Goal: Task Accomplishment & Management: Use online tool/utility

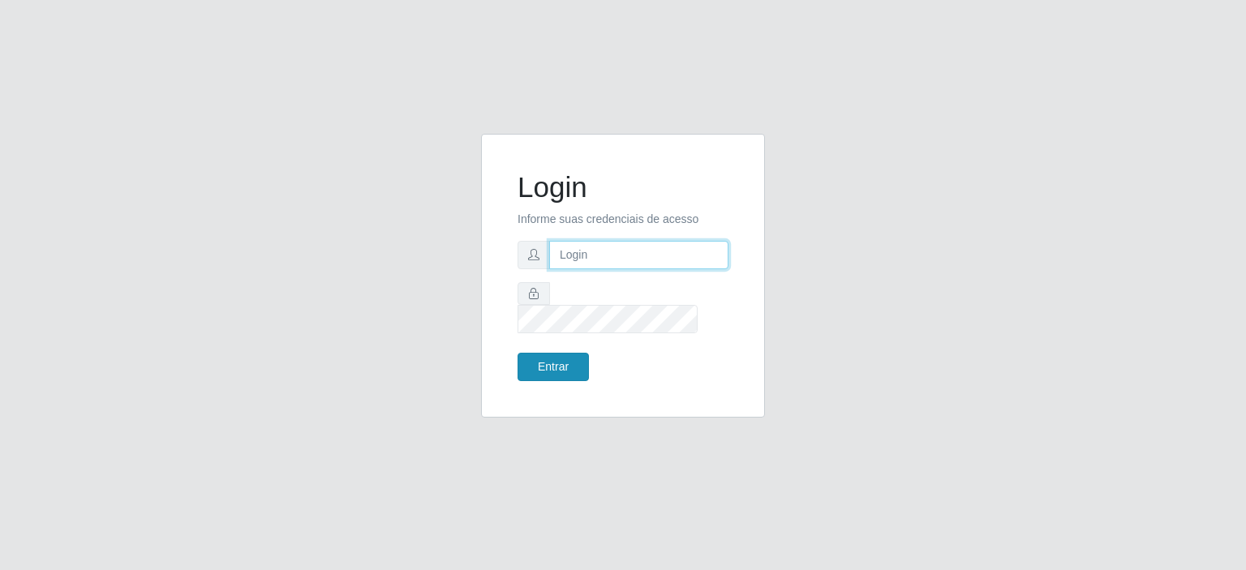
type input "[EMAIL_ADDRESS][DOMAIN_NAME]"
click at [545, 353] on button "Entrar" at bounding box center [553, 367] width 71 height 28
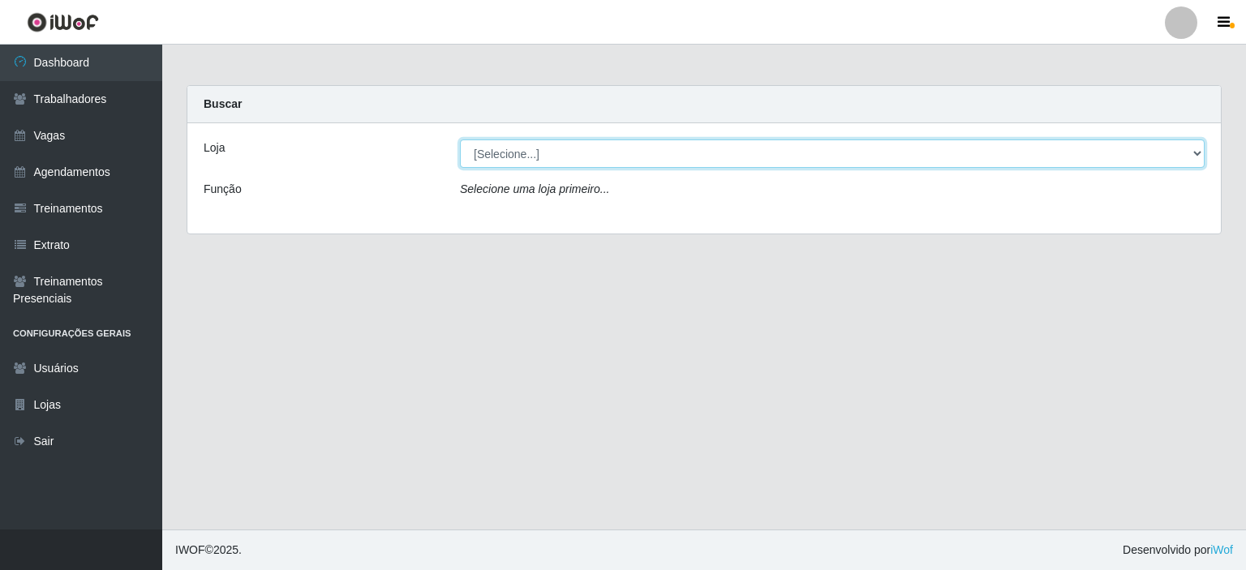
click at [529, 154] on select "[Selecione...] Preço Bom Supermercado" at bounding box center [832, 154] width 745 height 28
select select "387"
click at [460, 140] on select "[Selecione...] Preço Bom Supermercado" at bounding box center [832, 154] width 745 height 28
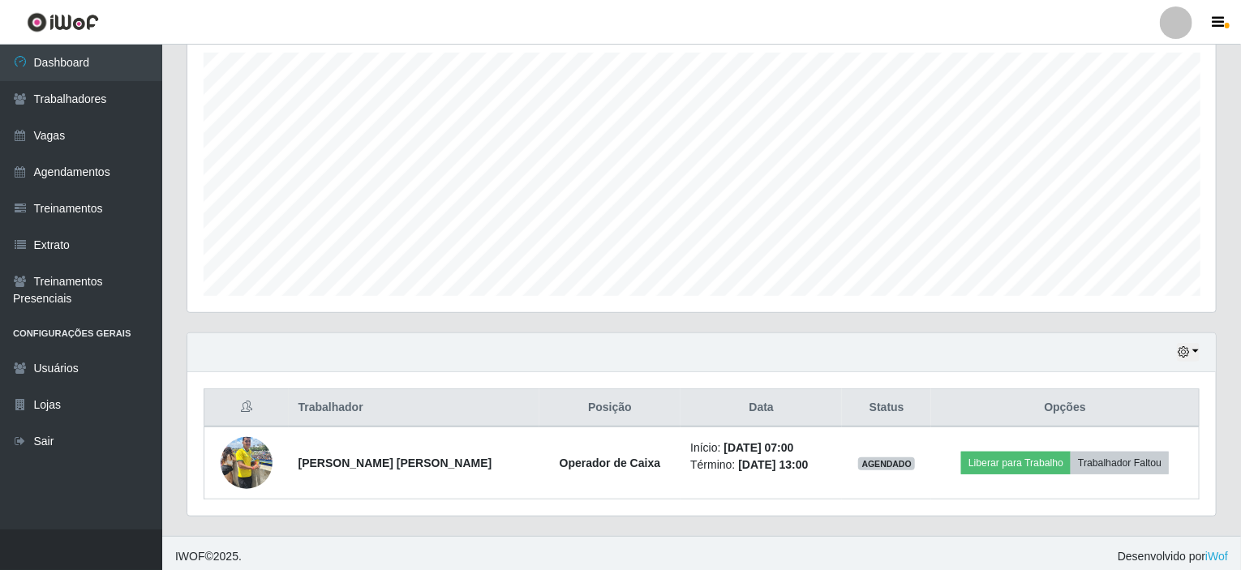
scroll to position [287, 0]
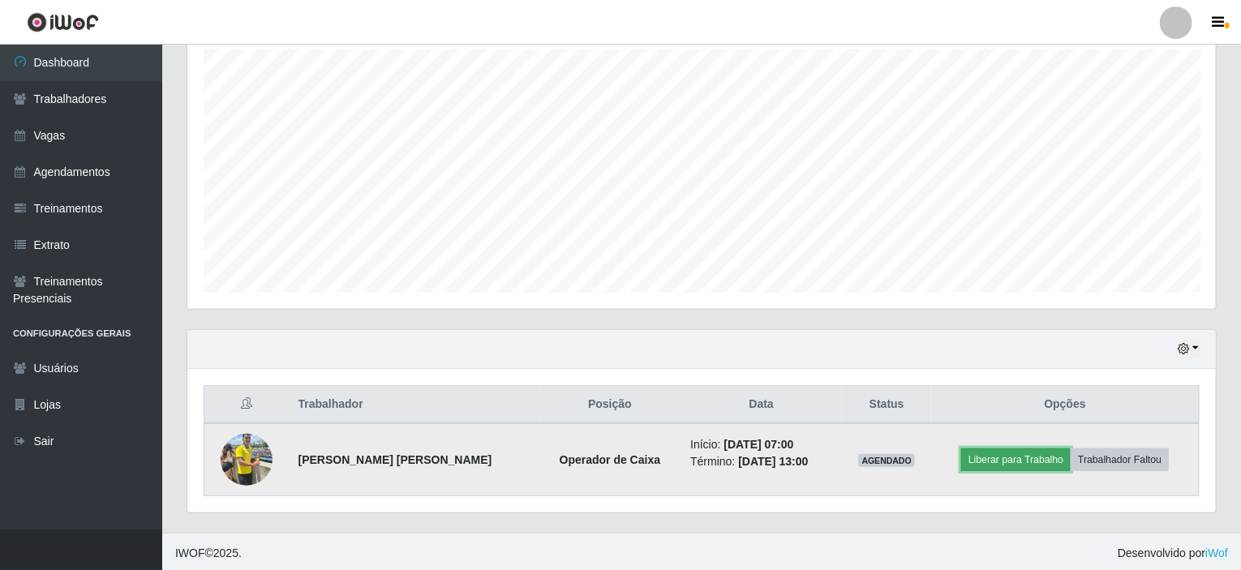
click at [1019, 460] on button "Liberar para Trabalho" at bounding box center [1016, 460] width 110 height 23
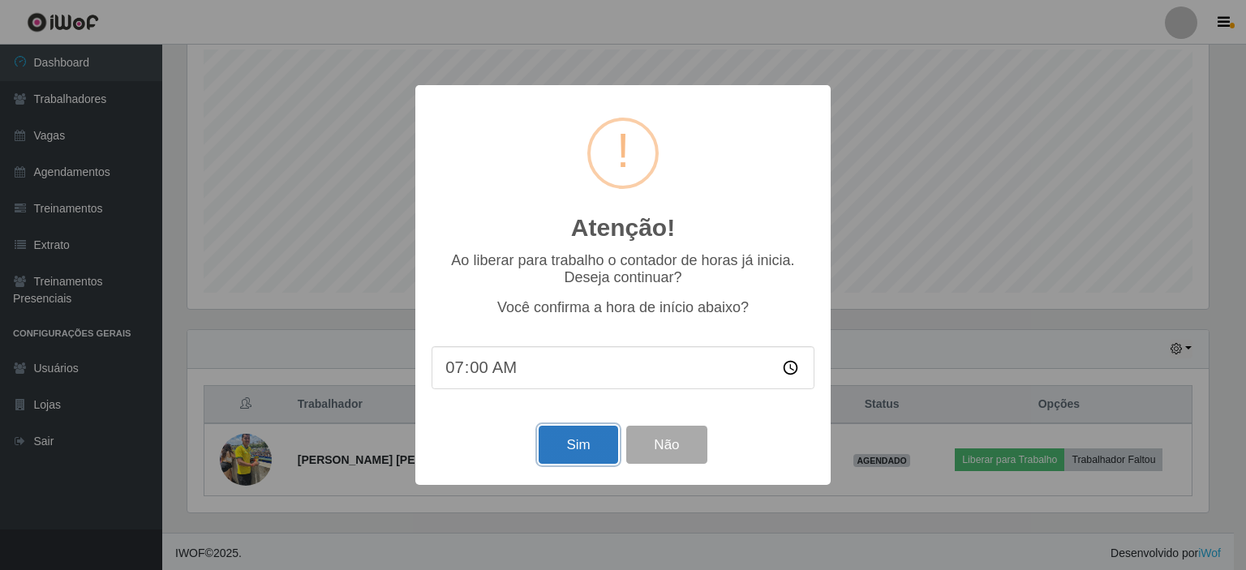
click at [578, 453] on button "Sim" at bounding box center [578, 445] width 79 height 38
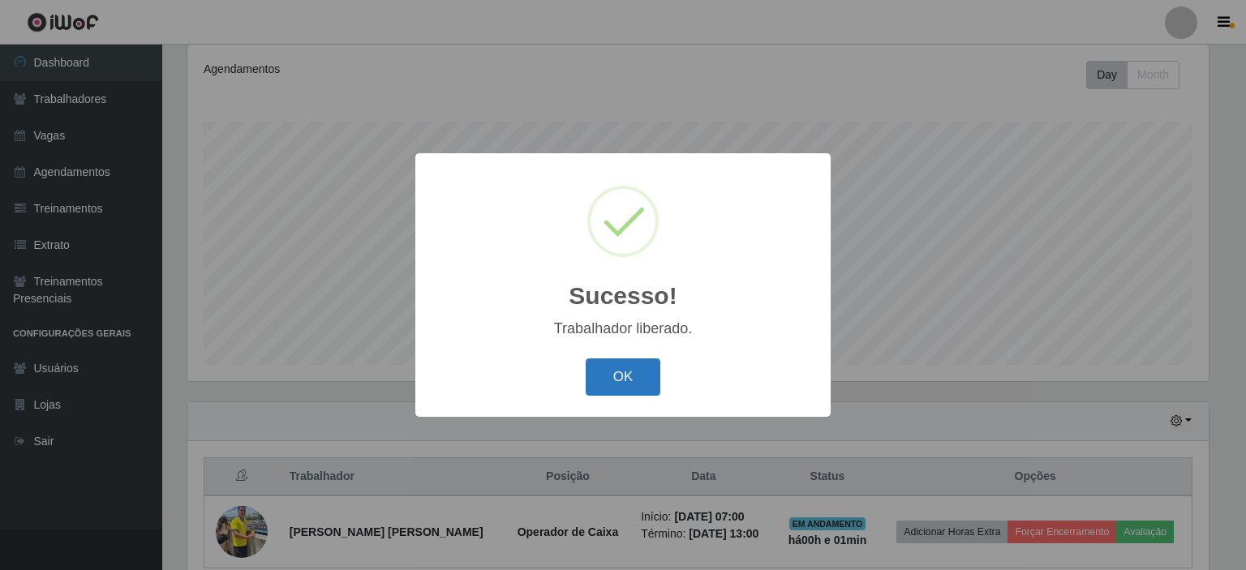
click at [625, 369] on button "OK" at bounding box center [623, 378] width 75 height 38
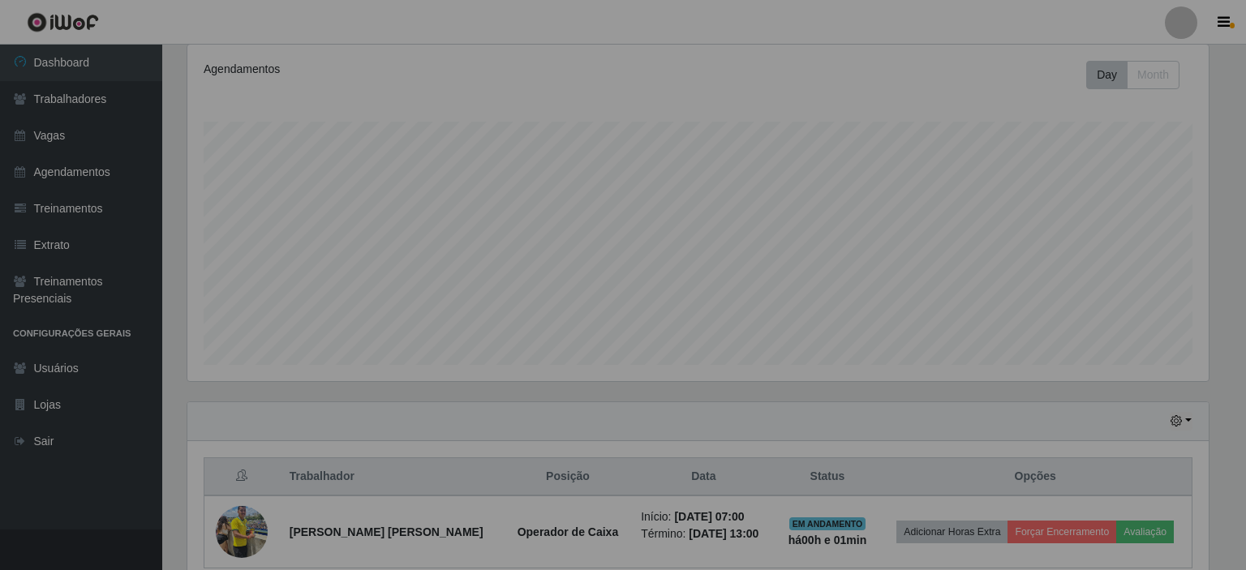
scroll to position [337, 1029]
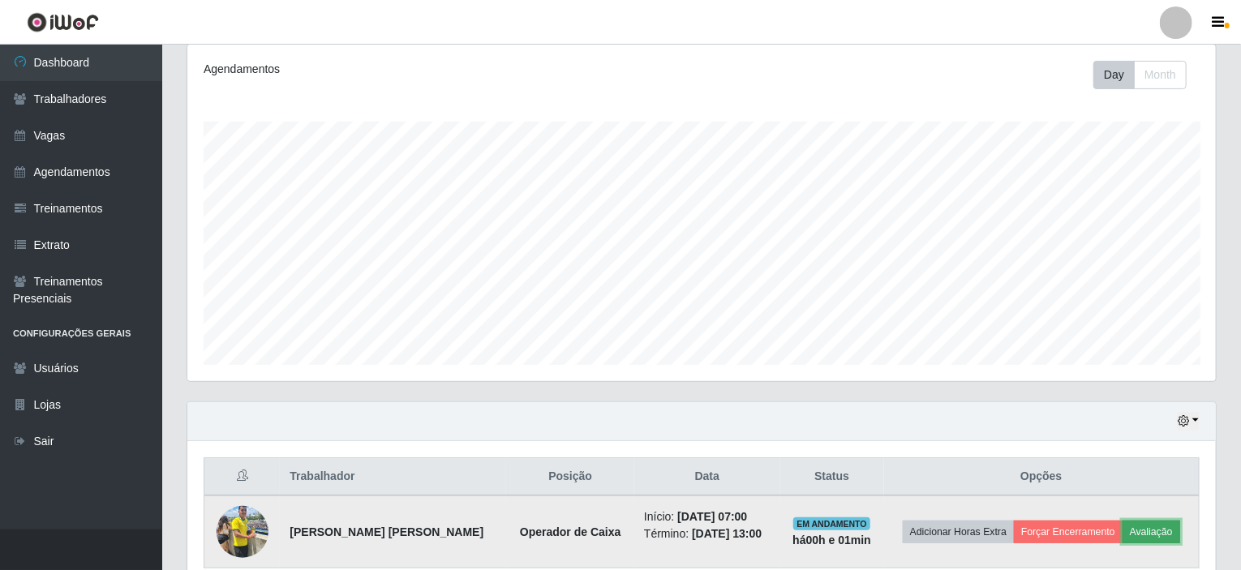
click at [1149, 531] on button "Avaliação" at bounding box center [1152, 532] width 58 height 23
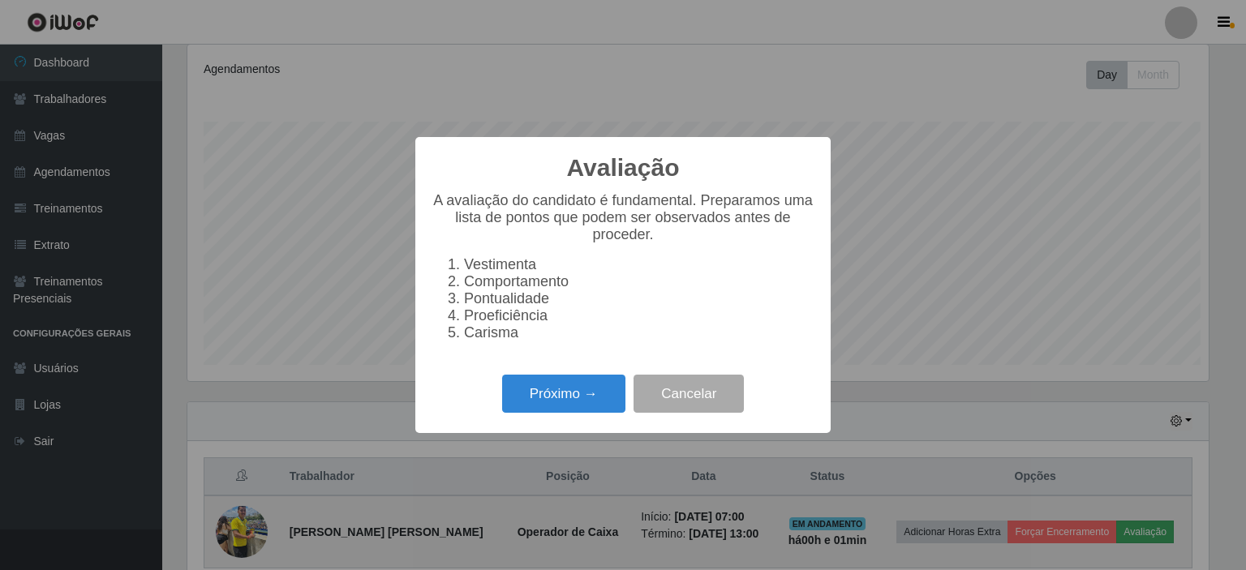
scroll to position [337, 1022]
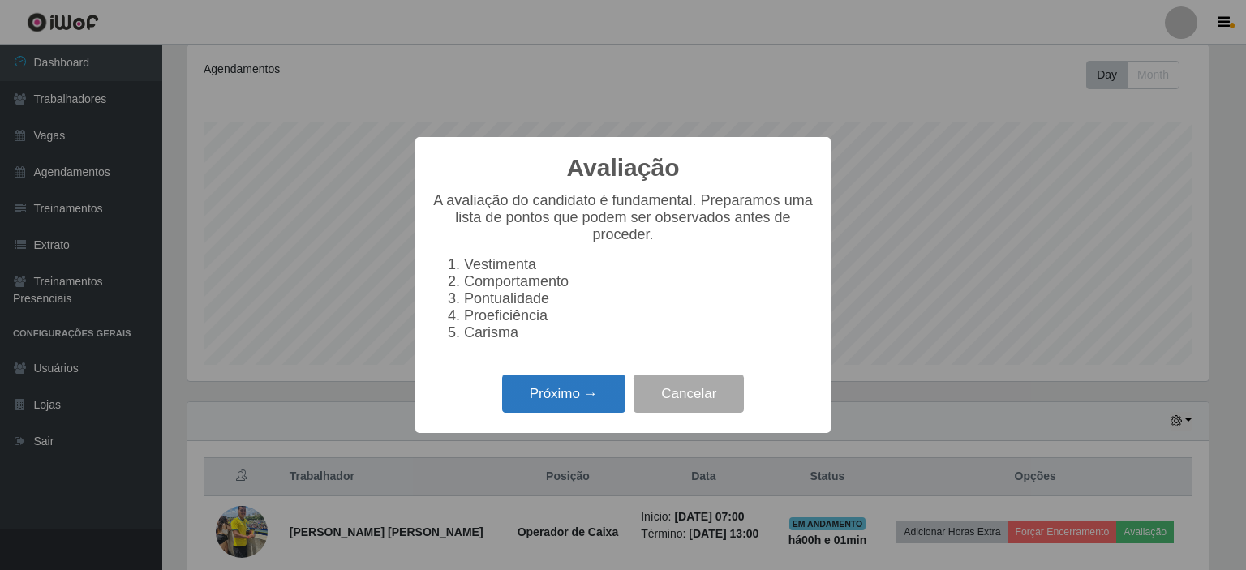
click at [552, 389] on button "Próximo →" at bounding box center [563, 394] width 123 height 38
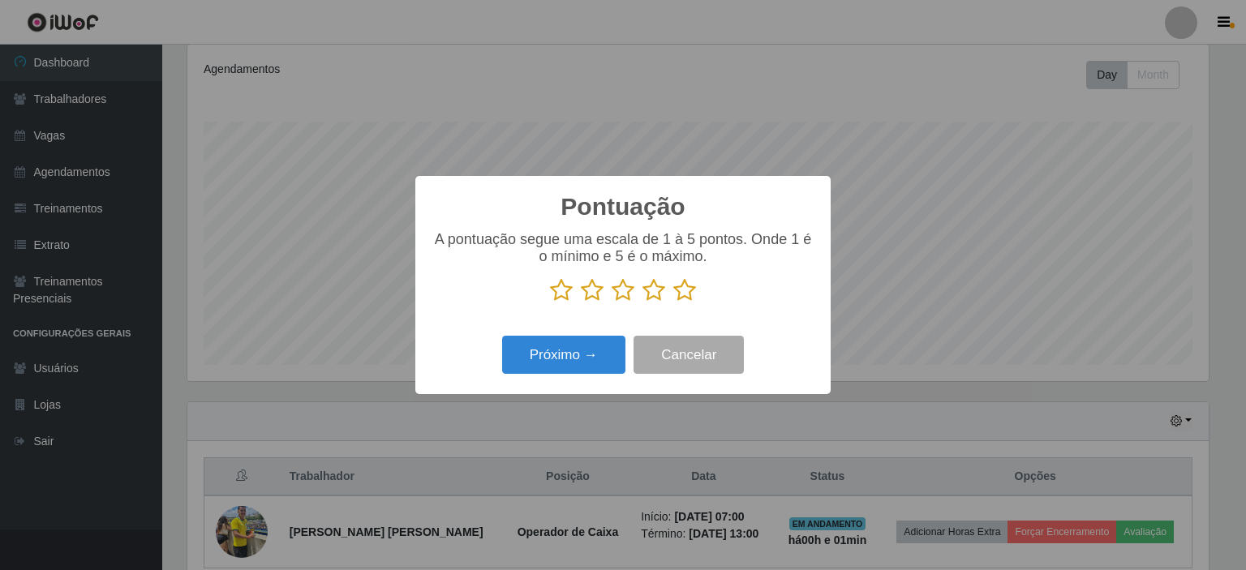
click at [685, 299] on icon at bounding box center [684, 290] width 23 height 24
click at [673, 303] on input "radio" at bounding box center [673, 303] width 0 height 0
click at [610, 342] on button "Próximo →" at bounding box center [563, 355] width 123 height 38
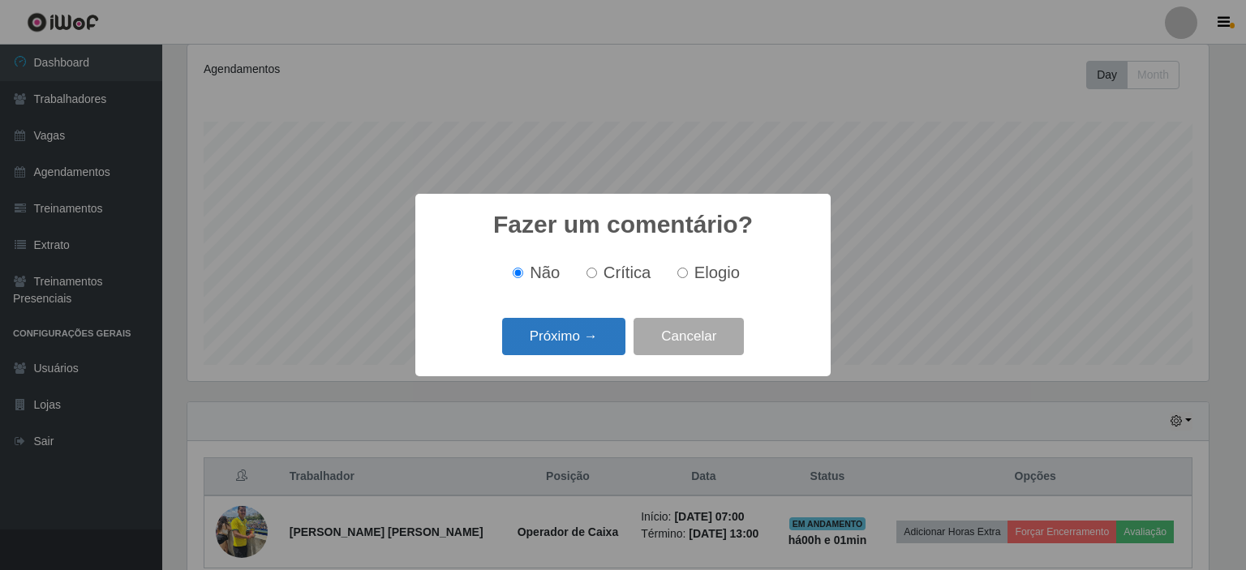
click at [560, 347] on button "Próximo →" at bounding box center [563, 337] width 123 height 38
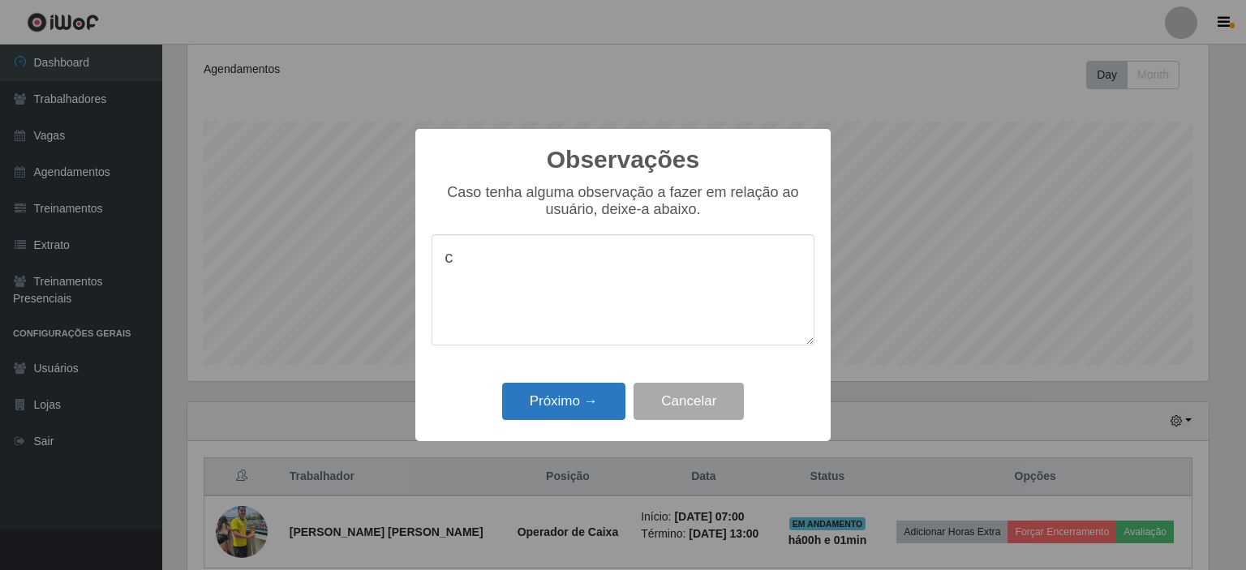
type textarea "c"
click at [573, 398] on button "Próximo →" at bounding box center [563, 402] width 123 height 38
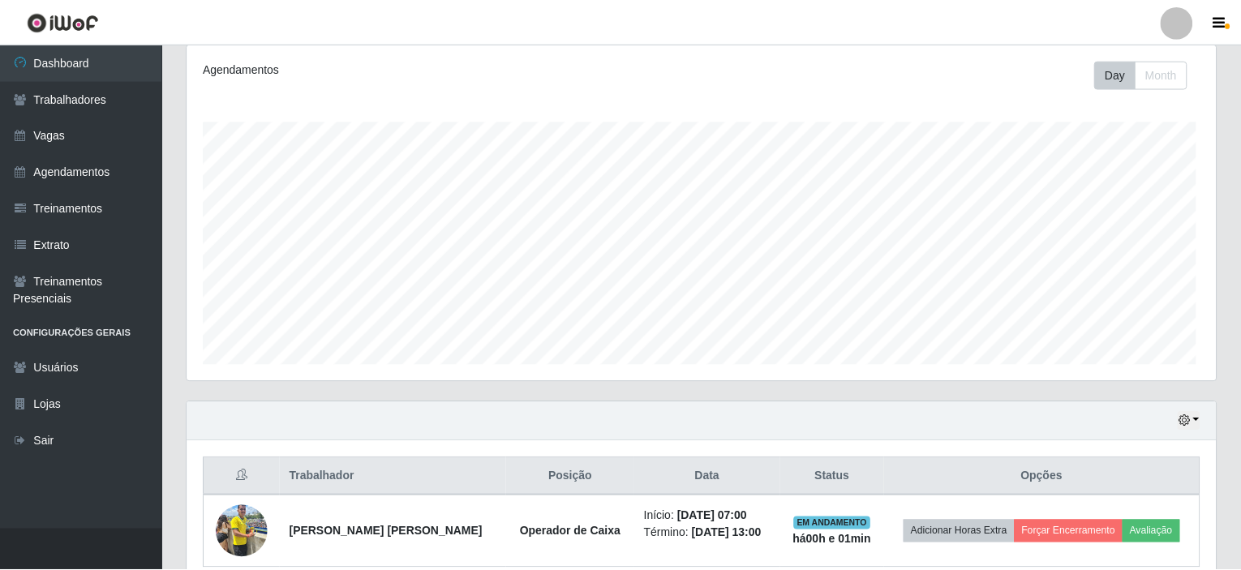
scroll to position [337, 1029]
